Goal: Information Seeking & Learning: Understand process/instructions

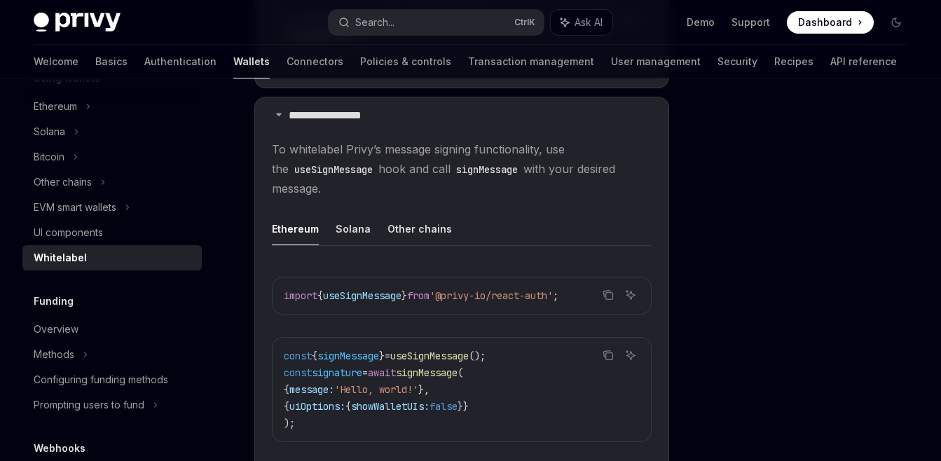
scroll to position [780, 0]
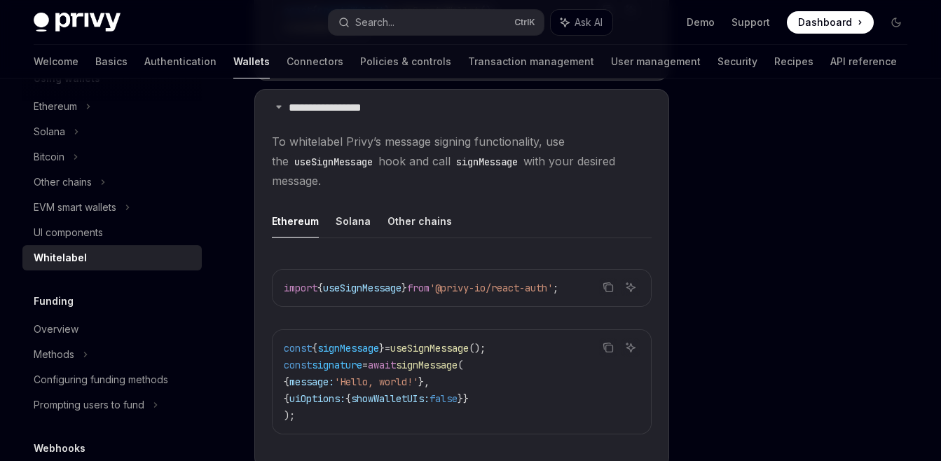
click at [538, 396] on code "const { signMessage } = useSignMessage (); const signature = await signMessage …" at bounding box center [462, 382] width 356 height 84
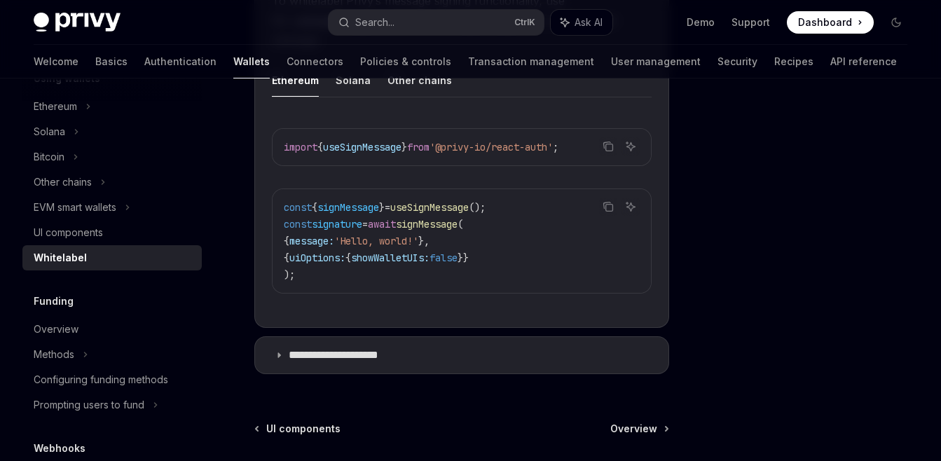
scroll to position [948, 0]
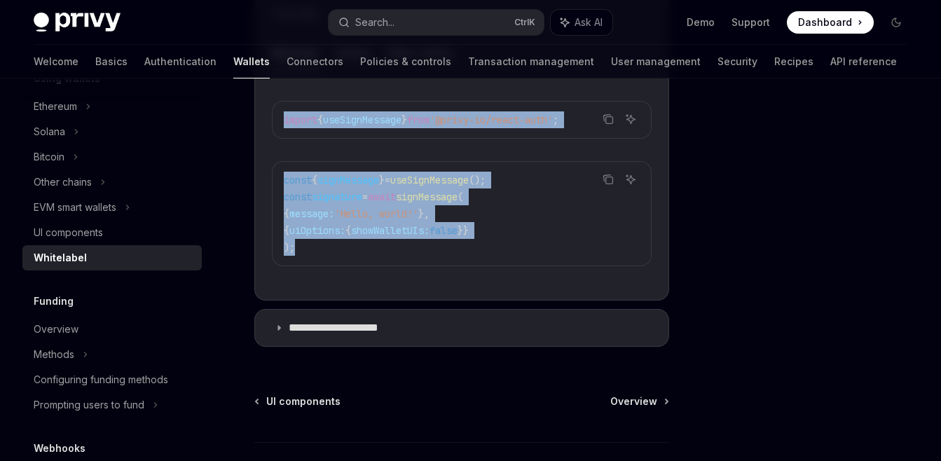
drag, startPoint x: 303, startPoint y: 252, endPoint x: 276, endPoint y: 121, distance: 133.9
click at [276, 121] on div "Copy Ask AI import { useSignMessage } from '@privy-io/react-auth' ; Copy Ask AI…" at bounding box center [462, 188] width 380 height 202
copy div "import { useSignMessage } from '@privy-io/react-auth' ; Copy Ask AI const { sig…"
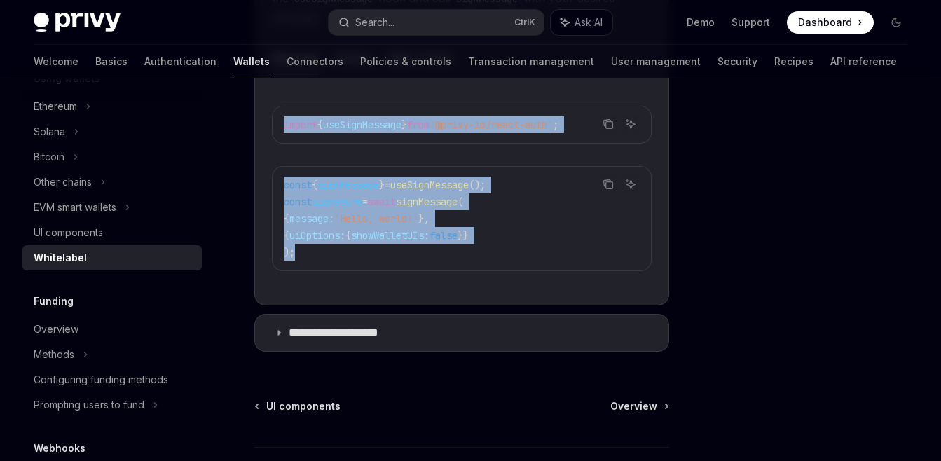
scroll to position [864, 0]
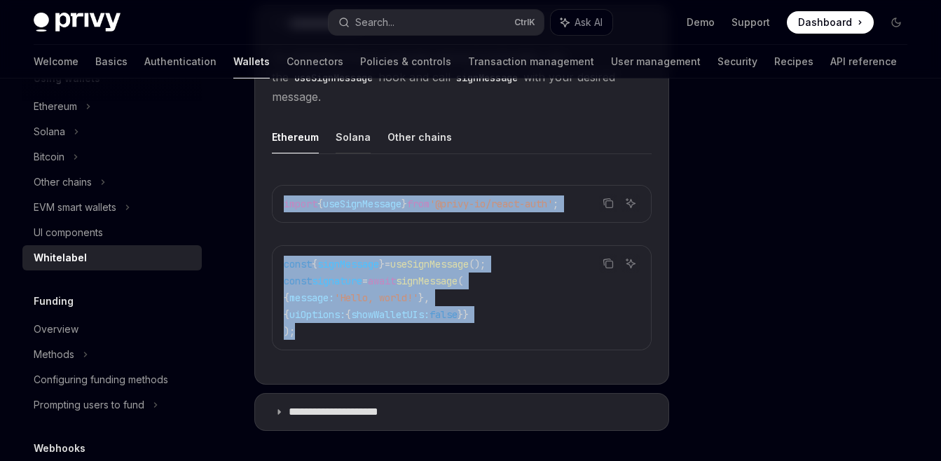
click at [361, 135] on button "Solana" at bounding box center [353, 137] width 35 height 33
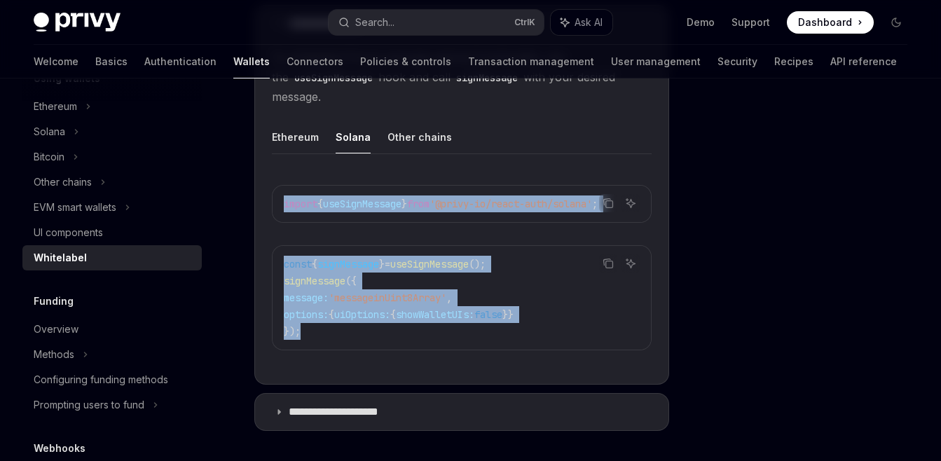
drag, startPoint x: 321, startPoint y: 345, endPoint x: 280, endPoint y: 205, distance: 146.1
click at [280, 205] on div "Copy Ask AI import { useSignMessage } from '@privy-io/react-auth/solana' ; Copy…" at bounding box center [462, 272] width 380 height 202
copy div "import { useSignMessage } from '@privy-io/react-auth/solana' ; Copy Ask AI cons…"
click at [421, 135] on button "Other chains" at bounding box center [420, 137] width 64 height 33
type textarea "*"
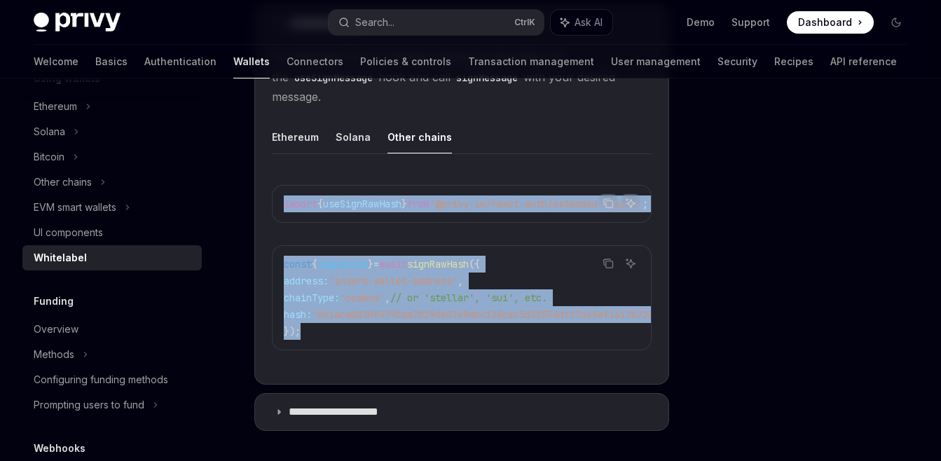
drag, startPoint x: 313, startPoint y: 347, endPoint x: 276, endPoint y: 205, distance: 146.9
click at [276, 205] on div "Copy Ask AI import { useSignRawHash } from '@privy-io/react-auth/extended-chain…" at bounding box center [462, 272] width 380 height 202
copy div "import { useSignRawHash } from '@privy-io/react-auth/extended-chains' ; Copy As…"
